Goal: Task Accomplishment & Management: Manage account settings

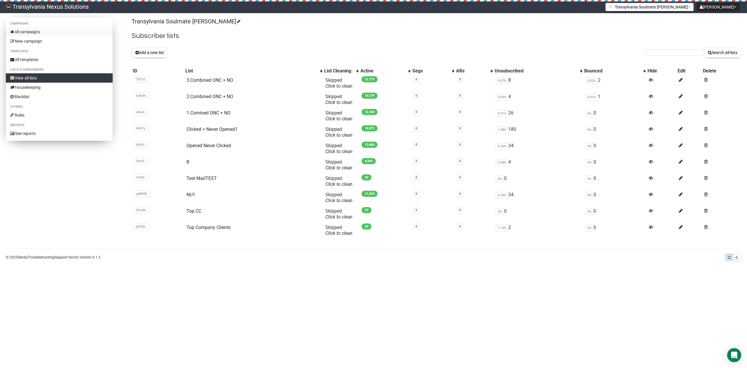
click at [31, 30] on link "All campaigns" at bounding box center [59, 31] width 107 height 9
click at [221, 100] on td "2.Combined ONC + NO" at bounding box center [253, 99] width 139 height 16
click at [217, 96] on link "2.Combined ONC + NO" at bounding box center [210, 97] width 47 height 6
click at [680, 79] on icon at bounding box center [681, 79] width 4 height 5
click at [43, 29] on link "All campaigns" at bounding box center [59, 31] width 107 height 9
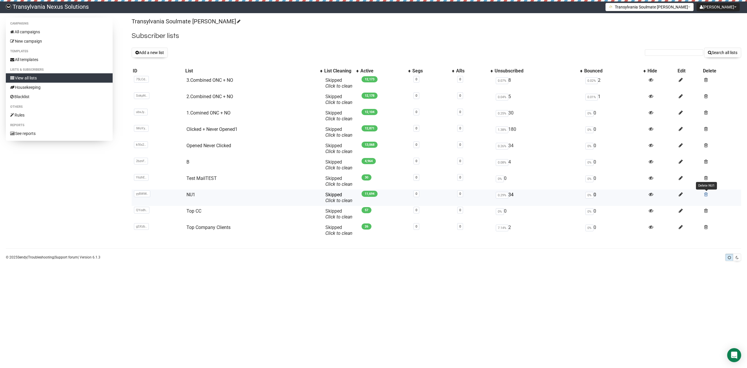
click at [706, 194] on span at bounding box center [706, 194] width 4 height 5
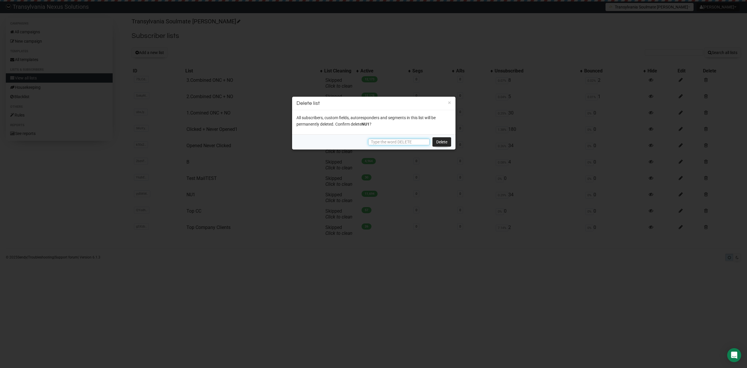
click at [383, 144] on input "text" at bounding box center [398, 142] width 61 height 6
type input "d"
type input "S"
type input "DELETE"
click at [444, 140] on link "Delete" at bounding box center [442, 141] width 19 height 9
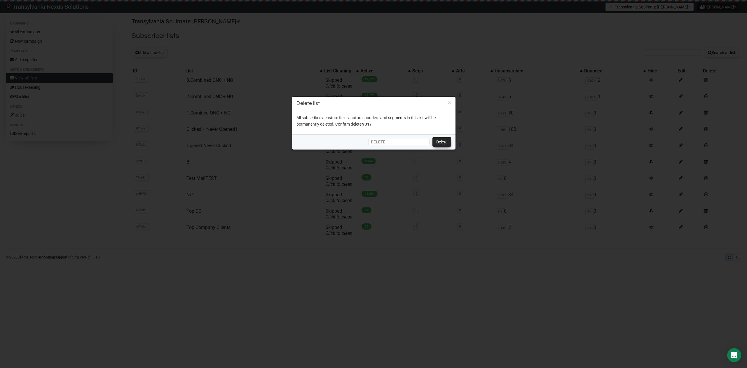
click at [444, 142] on link "Delete" at bounding box center [442, 141] width 19 height 9
click at [397, 144] on input "DELETE" at bounding box center [398, 142] width 61 height 6
click at [442, 144] on link "Delete" at bounding box center [442, 141] width 19 height 9
click at [361, 125] on p "All subscribers, custom fields, autoresponders and segments in this list will b…" at bounding box center [374, 120] width 155 height 13
click at [396, 132] on div "All subscribers, custom fields, autoresponders and segments in this list will b…" at bounding box center [373, 122] width 163 height 24
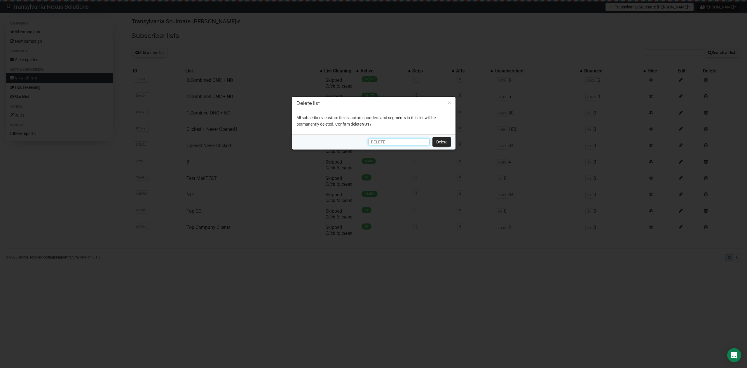
click at [394, 140] on input "DELETE" at bounding box center [398, 142] width 61 height 6
click at [357, 140] on div "DELETE Delete" at bounding box center [373, 141] width 163 height 15
click at [438, 144] on link "Delete" at bounding box center [442, 141] width 19 height 9
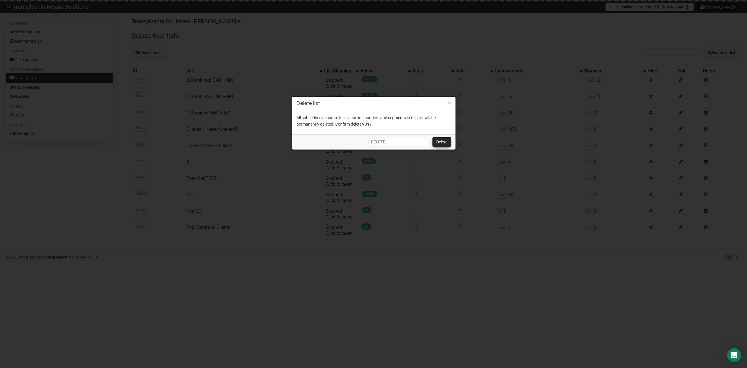
click at [437, 143] on link "Delete" at bounding box center [442, 141] width 19 height 9
click at [384, 140] on input "DELETE" at bounding box center [398, 142] width 61 height 6
click at [403, 140] on input "DELETE" at bounding box center [398, 142] width 61 height 6
click at [433, 141] on link "Delete" at bounding box center [442, 141] width 19 height 9
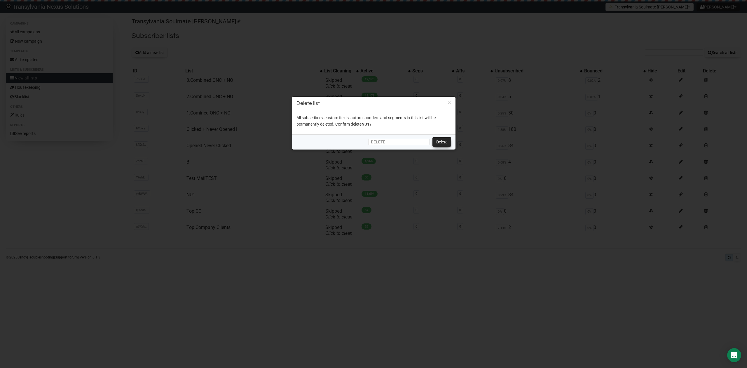
click at [440, 142] on link "Delete" at bounding box center [442, 141] width 19 height 9
click at [442, 141] on link "Delete" at bounding box center [442, 141] width 19 height 9
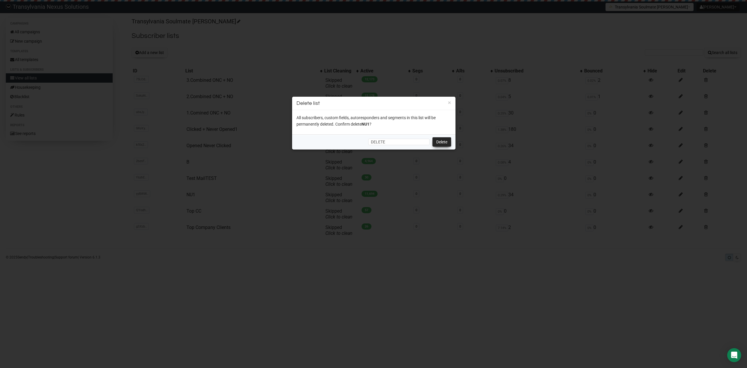
click at [442, 141] on link "Delete" at bounding box center [442, 141] width 19 height 9
click at [441, 141] on link "Delete" at bounding box center [442, 141] width 19 height 9
click at [438, 141] on link "Delete" at bounding box center [442, 141] width 19 height 9
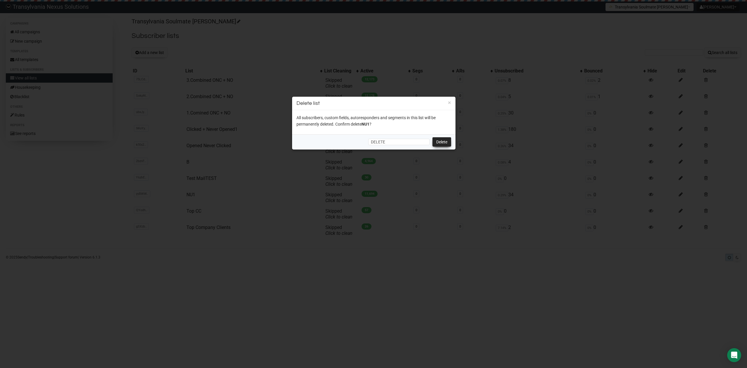
click at [434, 141] on link "Delete" at bounding box center [442, 141] width 19 height 9
click at [431, 143] on div "DELETE Delete" at bounding box center [373, 141] width 163 height 15
click at [439, 141] on link "Delete" at bounding box center [442, 141] width 19 height 9
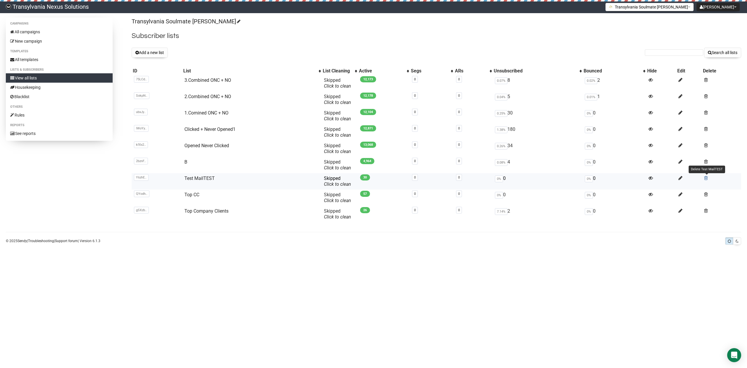
click at [708, 177] on span at bounding box center [706, 177] width 4 height 5
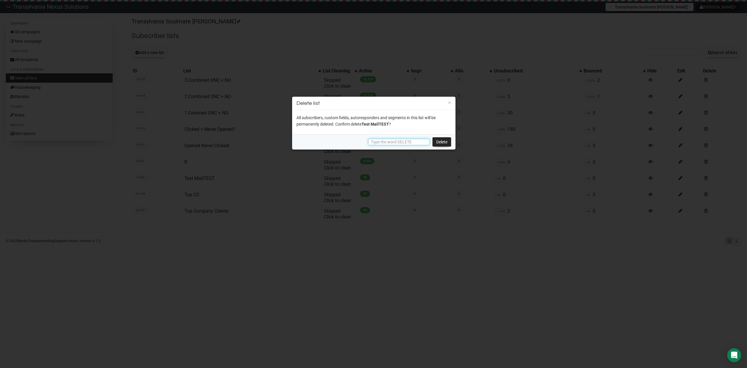
click at [398, 141] on input "text" at bounding box center [398, 142] width 61 height 6
type input "DELETE"
click at [443, 145] on link "Delete" at bounding box center [442, 141] width 19 height 9
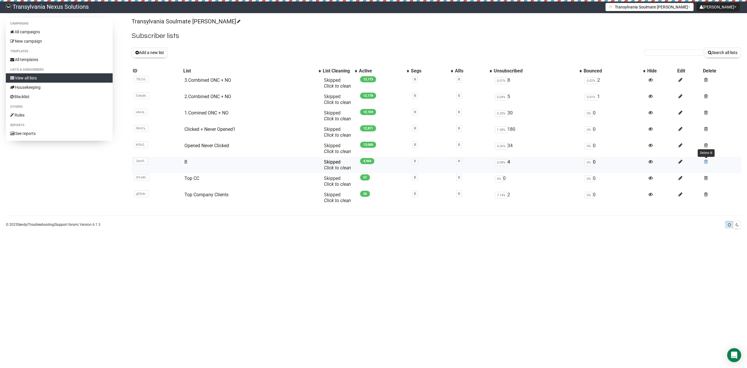
click at [706, 163] on span at bounding box center [706, 161] width 4 height 5
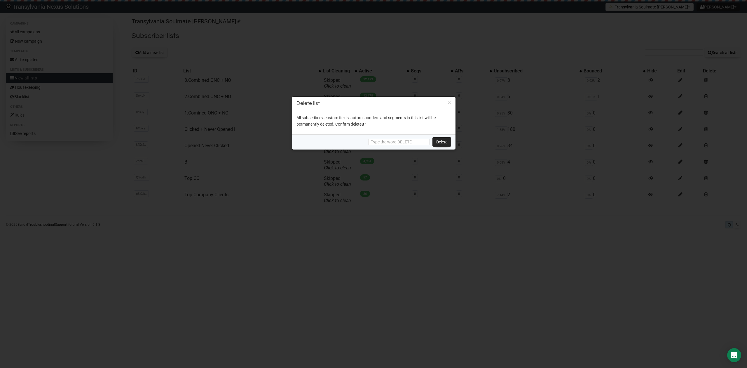
click at [417, 136] on div "Delete" at bounding box center [373, 141] width 163 height 15
click at [408, 138] on div "Delete" at bounding box center [373, 141] width 163 height 15
click at [398, 143] on input "text" at bounding box center [398, 142] width 61 height 6
type input "DELETE"
click at [443, 140] on link "Delete" at bounding box center [442, 141] width 19 height 9
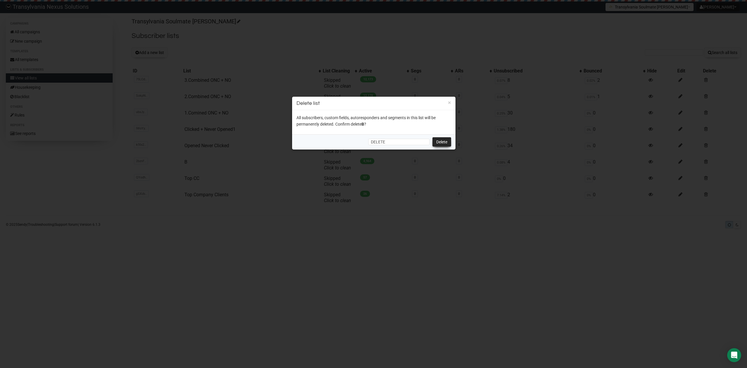
click at [442, 144] on link "Delete" at bounding box center [442, 141] width 19 height 9
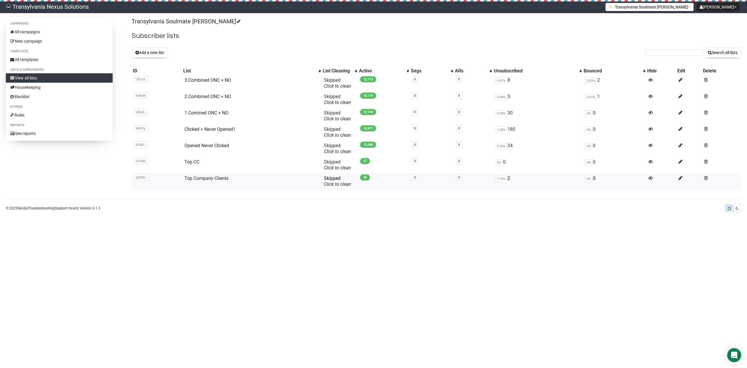
click at [502, 179] on span "7.14%" at bounding box center [501, 178] width 13 height 7
click at [206, 179] on link "Top Company Clients" at bounding box center [206, 178] width 44 height 6
click at [668, 57] on form "Search all lists" at bounding box center [693, 53] width 96 height 10
click at [660, 54] on input "text" at bounding box center [674, 52] width 58 height 6
paste input "arabi@gmx.net"
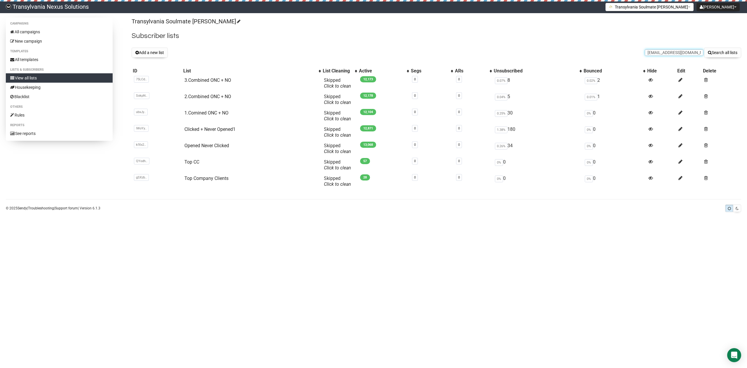
type input "arabi@gmx.net"
click at [704, 48] on button "Search all lists" at bounding box center [722, 53] width 37 height 10
click at [39, 33] on link "All campaigns" at bounding box center [59, 31] width 107 height 9
